Goal: Transaction & Acquisition: Purchase product/service

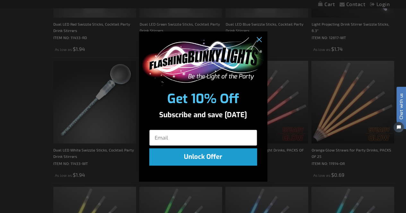
scroll to position [199, 0]
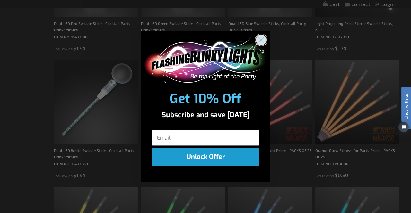
click at [259, 39] on icon "Close dialog" at bounding box center [261, 40] width 4 height 4
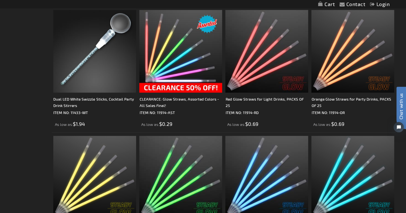
scroll to position [235, 0]
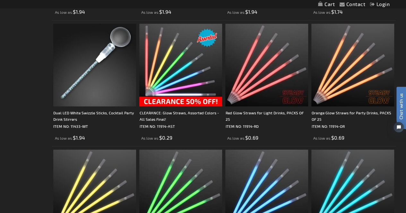
click at [188, 71] on img at bounding box center [180, 65] width 83 height 83
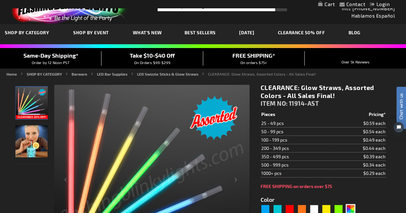
scroll to position [12, 0]
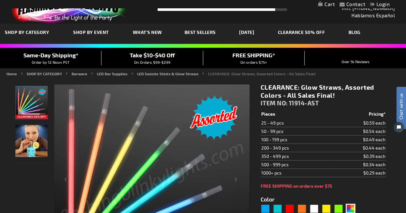
click at [29, 137] on img "Assorted Glowing Color Straws" at bounding box center [31, 141] width 32 height 32
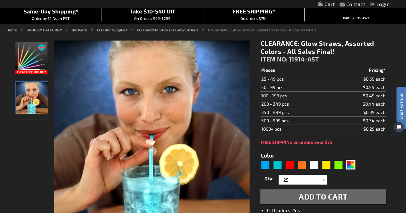
scroll to position [57, 0]
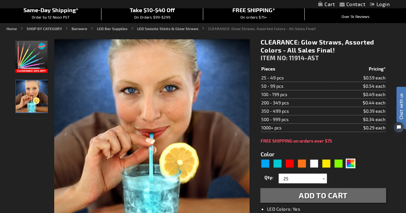
click at [31, 59] on img "Glow Straw ASSORTED COLOR Party Packs" at bounding box center [31, 57] width 32 height 32
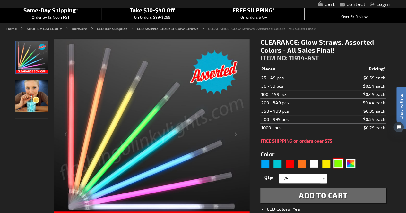
click at [339, 163] on div "Green" at bounding box center [339, 164] width 10 height 10
type input "5648"
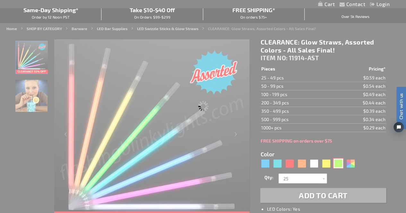
type input "11914-GN"
type input "Customize - Green Glow Straw for Light Drinks, PACKS OF 25 - ITEM NO: 11914-GN"
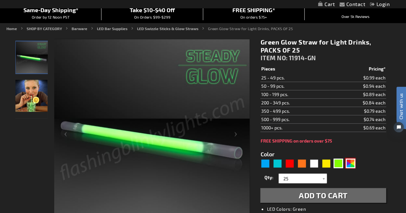
click at [350, 166] on div "AST" at bounding box center [351, 164] width 10 height 10
type input "5630"
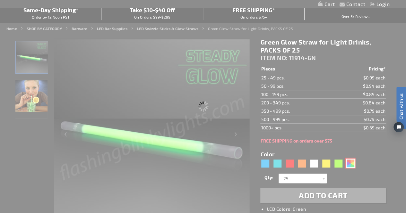
type input "11914-AST"
type input "Customize - CLEARANCE: Glow Straws, Assorted Colors - All Sales Final! - ITEM N…"
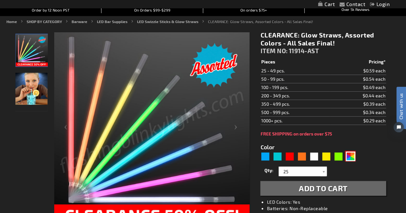
scroll to position [64, 0]
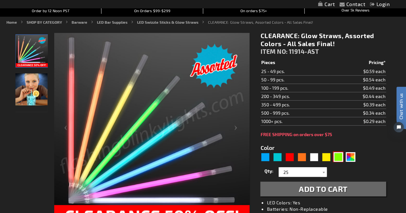
click at [338, 157] on div "Green" at bounding box center [339, 157] width 10 height 10
type input "5648"
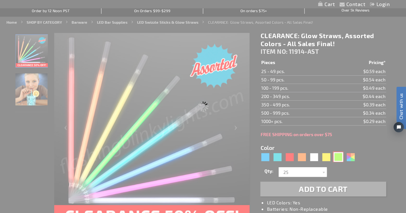
type input "11914-GN"
type input "Customize - Green Glow Straw for Light Drinks, PACKS OF 25 - ITEM NO: 11914-GN"
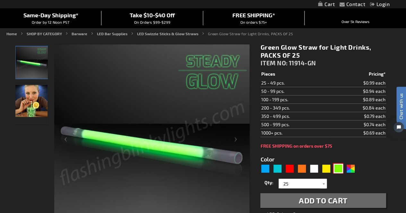
scroll to position [55, 0]
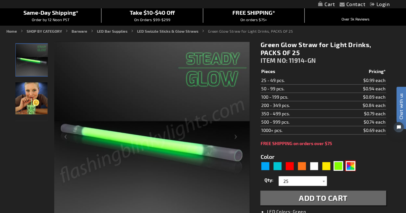
click at [351, 168] on div "AST" at bounding box center [351, 166] width 10 height 10
type input "5630"
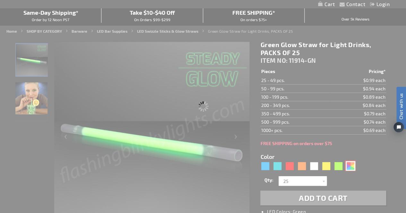
type input "11914-AST"
type input "Customize - CLEARANCE: Glow Straws, Assorted Colors - All Sales Final! - ITEM N…"
